Goal: Register for event/course

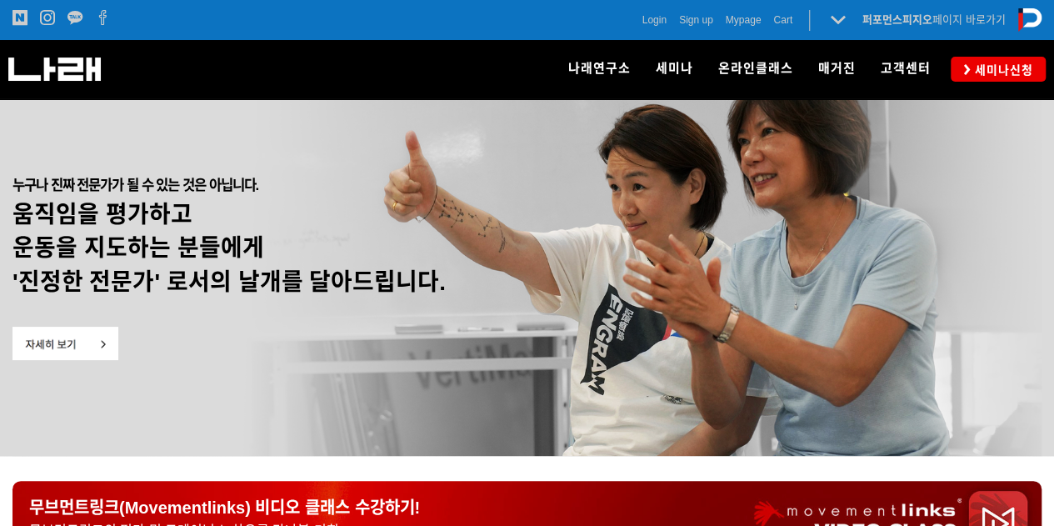
scroll to position [17, 0]
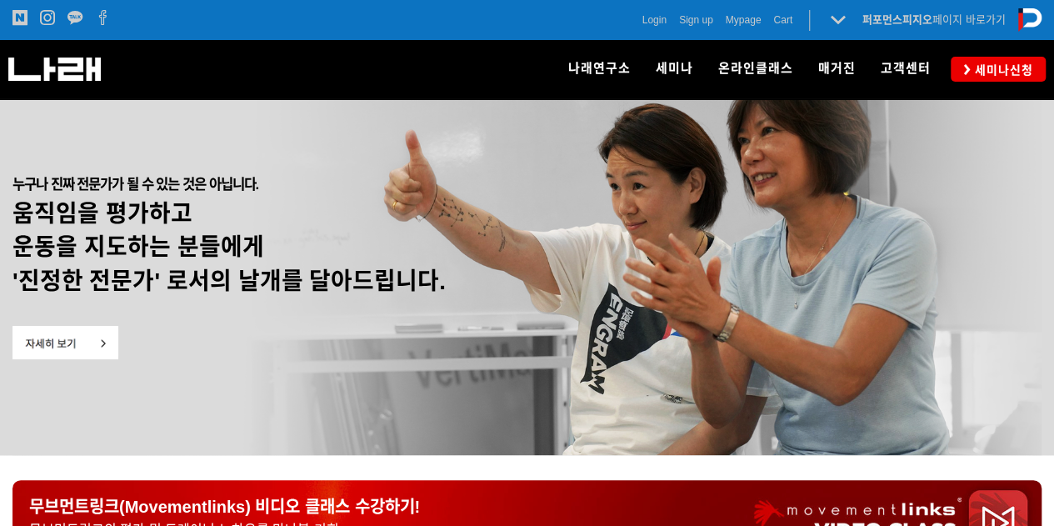
click at [97, 342] on img at bounding box center [65, 342] width 106 height 33
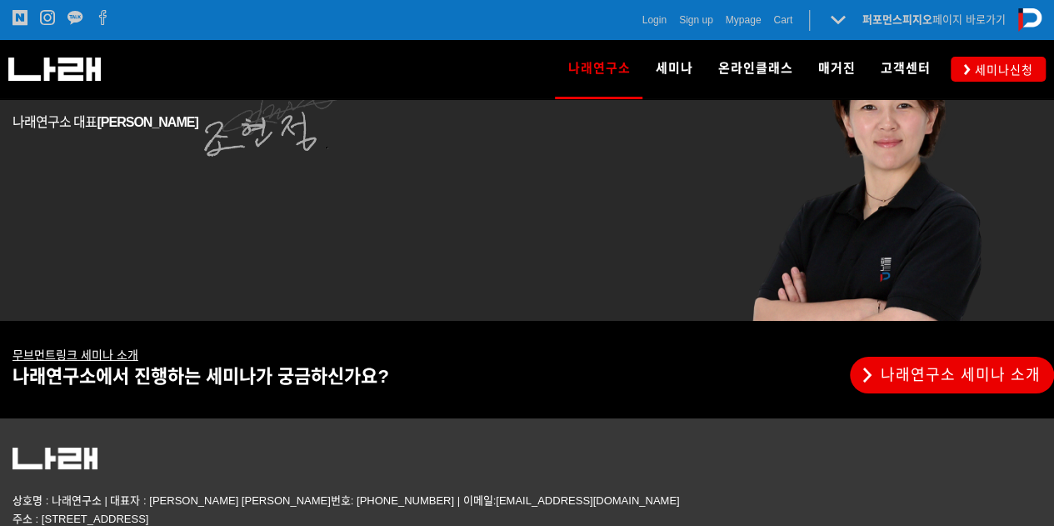
scroll to position [3061, 0]
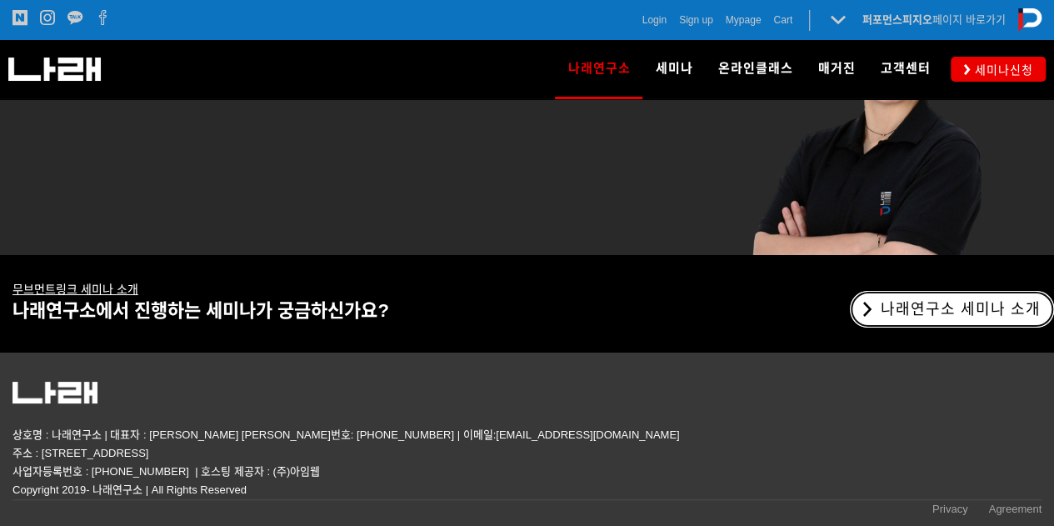
click at [898, 305] on link "나래연구소 세미나 소개" at bounding box center [952, 309] width 204 height 37
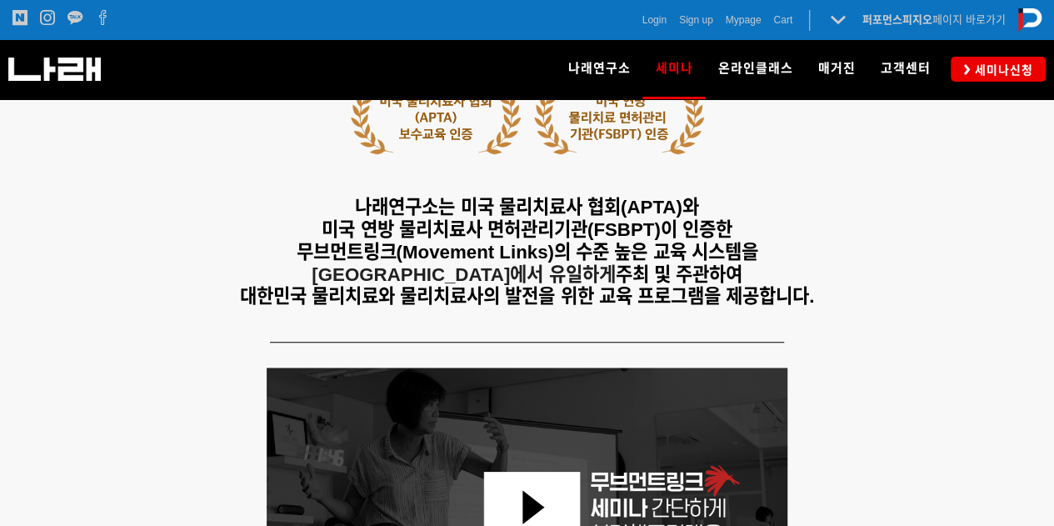
scroll to position [434, 0]
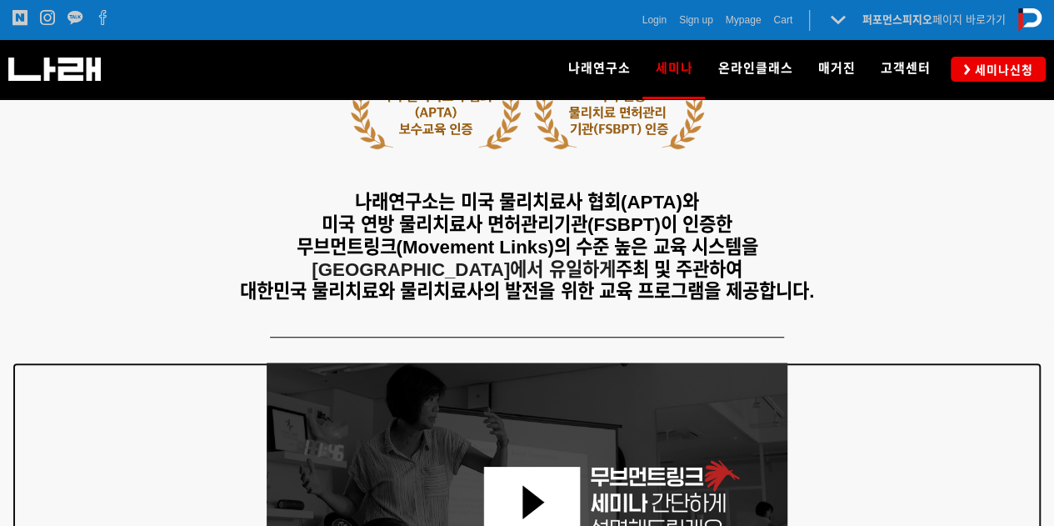
click at [565, 389] on img at bounding box center [528, 508] width 522 height 293
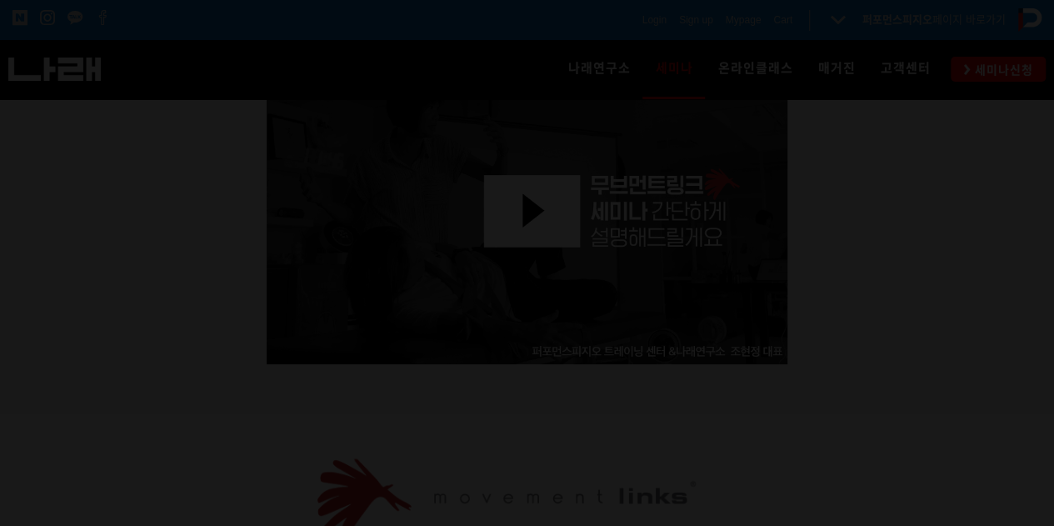
scroll to position [723, 0]
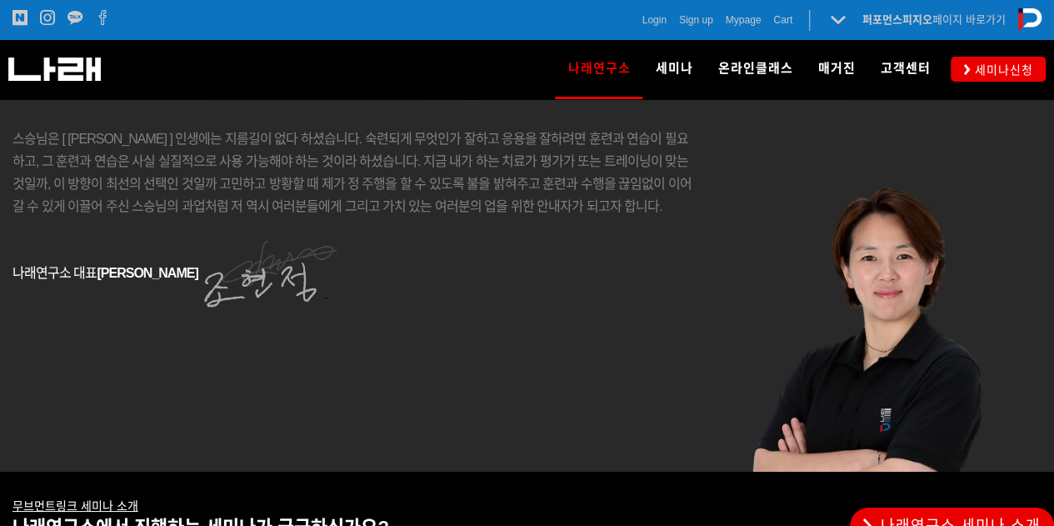
scroll to position [2842, 0]
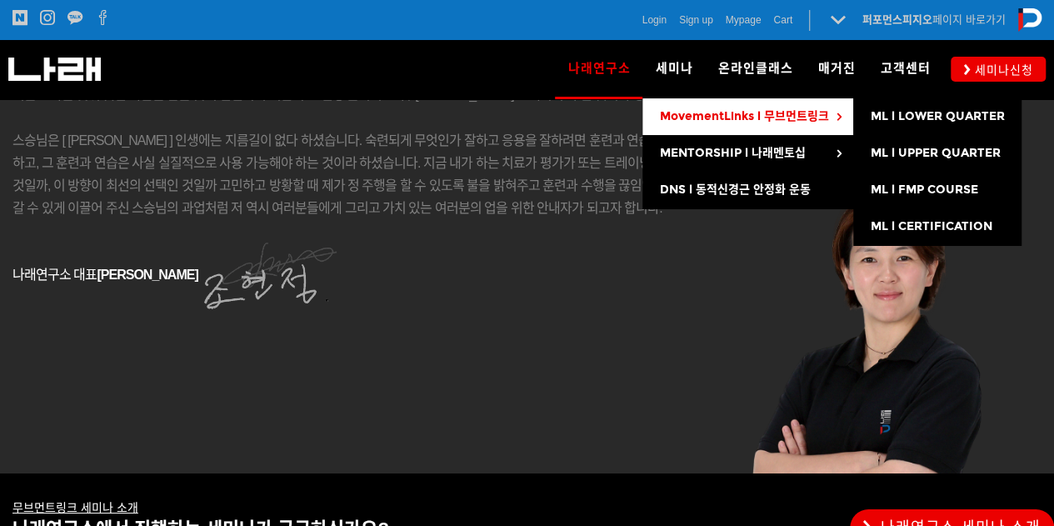
click at [681, 113] on span "MovementLinks l 무브먼트링크" at bounding box center [743, 116] width 169 height 14
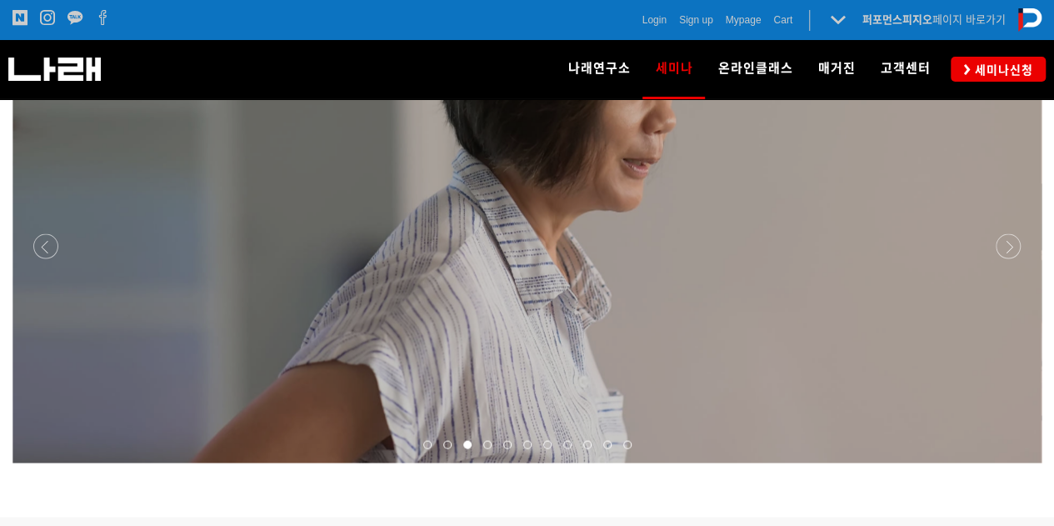
scroll to position [1424, 0]
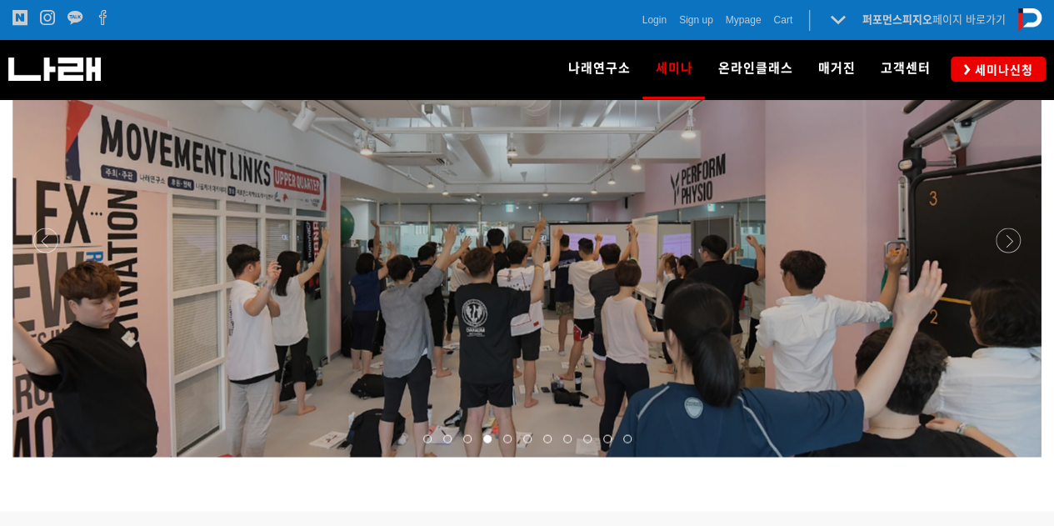
click at [488, 434] on span at bounding box center [487, 438] width 8 height 8
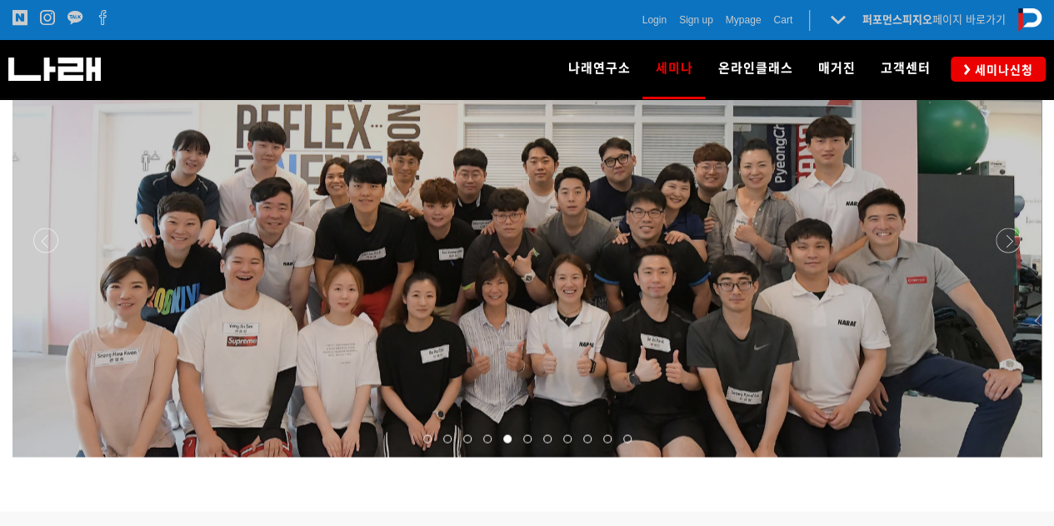
click at [509, 434] on span at bounding box center [507, 438] width 8 height 8
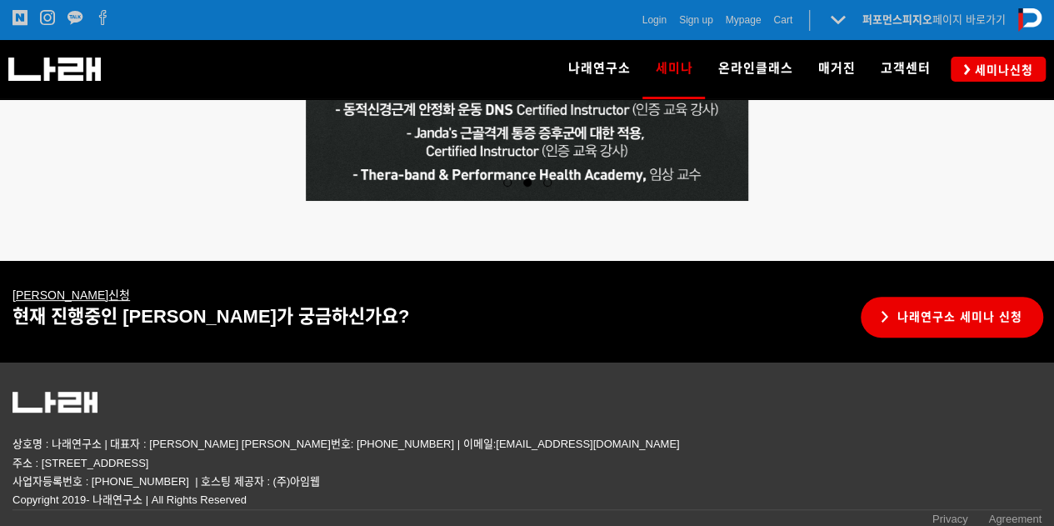
scroll to position [3343, 0]
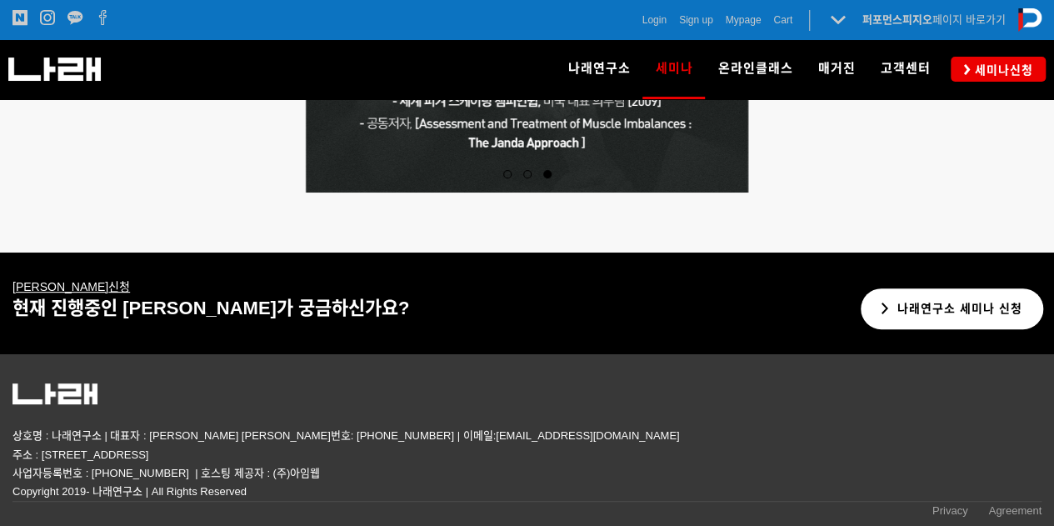
click at [907, 309] on link "나래연구소 세미나 신청" at bounding box center [952, 308] width 182 height 41
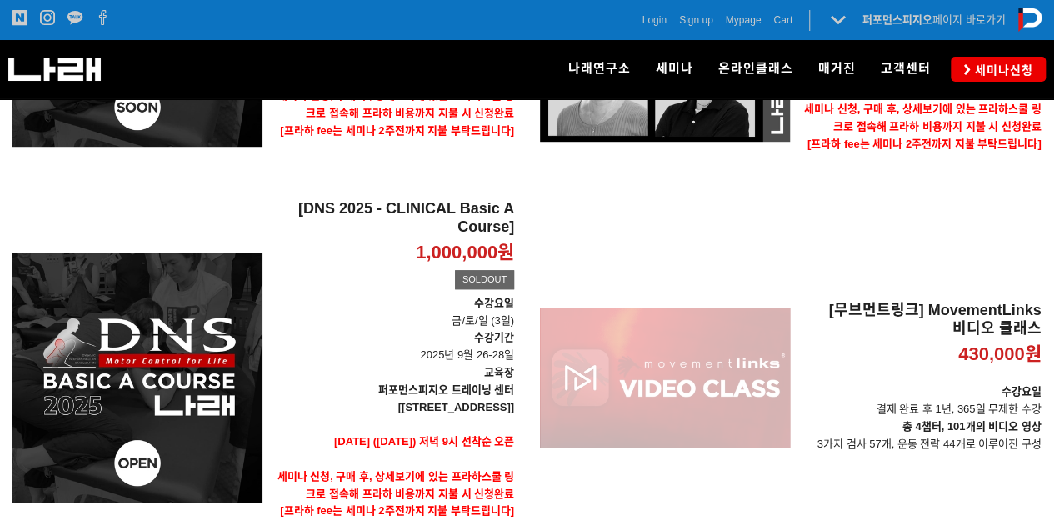
scroll to position [514, 0]
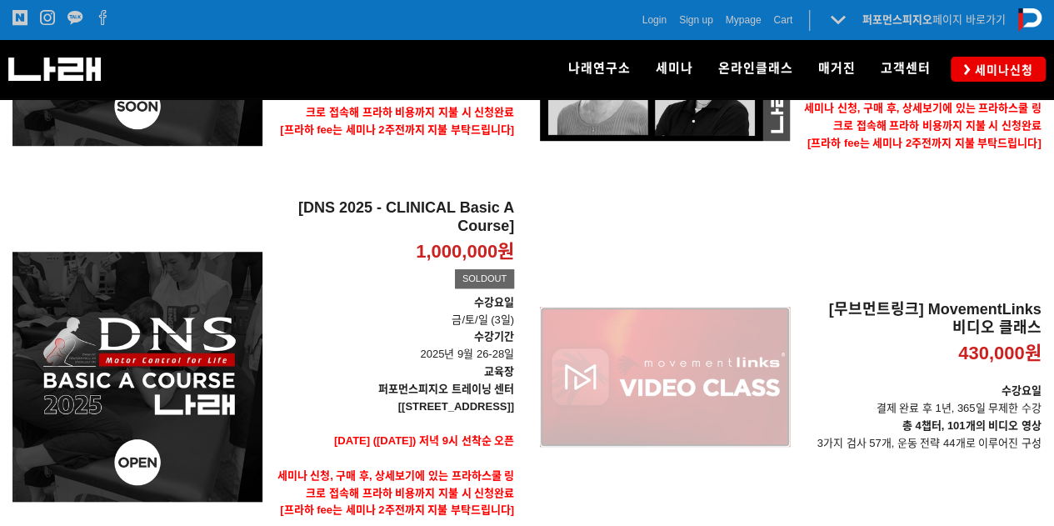
click at [675, 358] on div "[무브먼트링크] MovementLinks 비디오 클래스 430,000원 TIME SALE" at bounding box center [665, 376] width 250 height 355
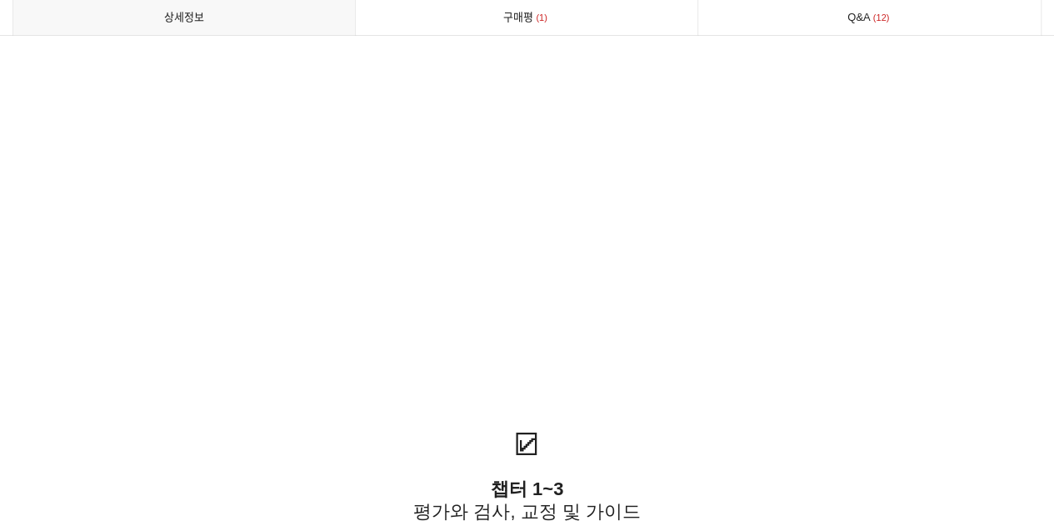
scroll to position [3282, 0]
